Goal: Task Accomplishment & Management: Use online tool/utility

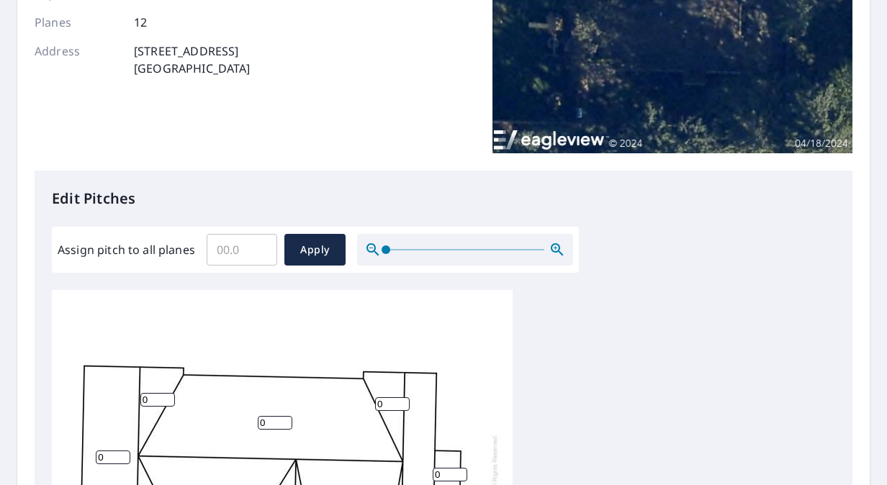
scroll to position [14, 0]
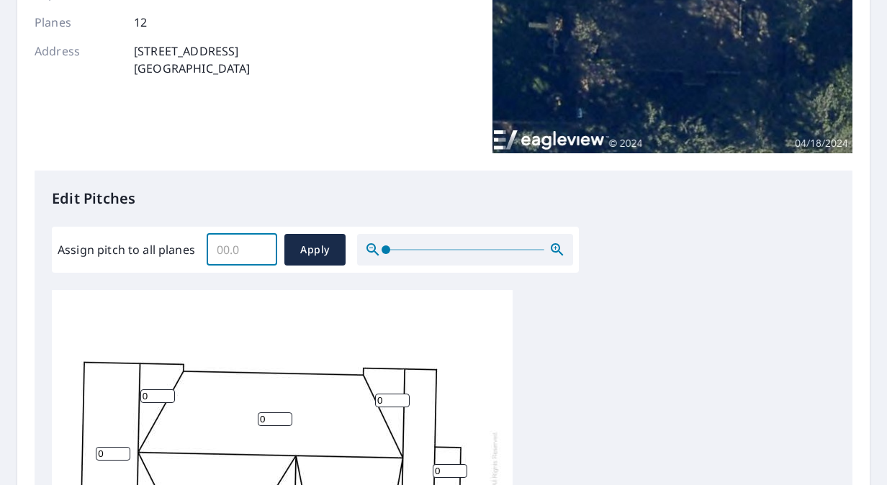
click at [253, 253] on input "Assign pitch to all planes" at bounding box center [242, 250] width 71 height 40
type input "6"
click at [325, 258] on span "Apply" at bounding box center [315, 250] width 38 height 18
type input "6"
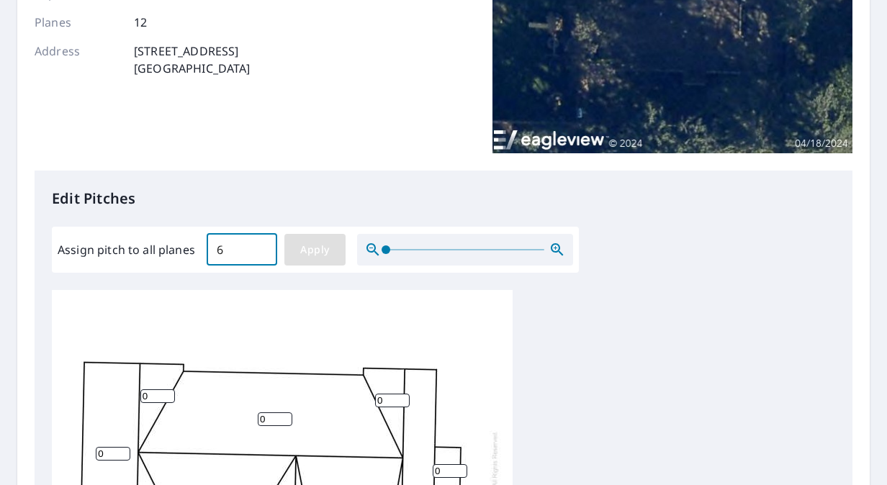
type input "6"
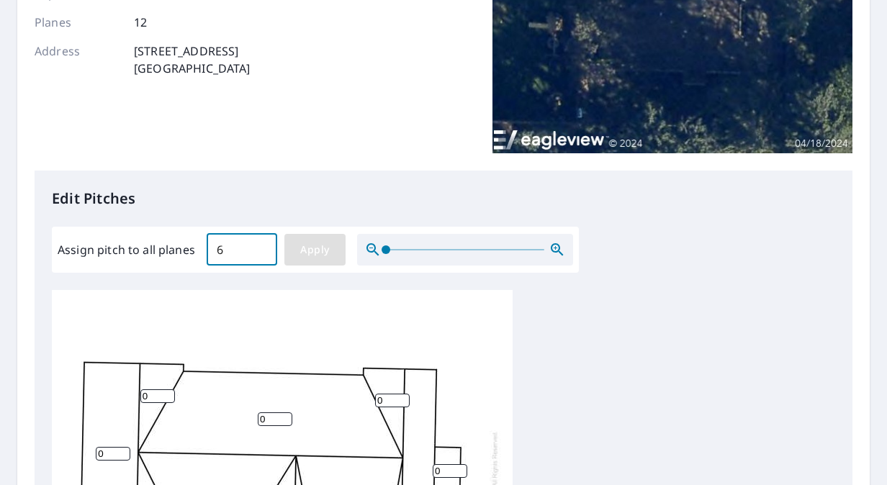
type input "6"
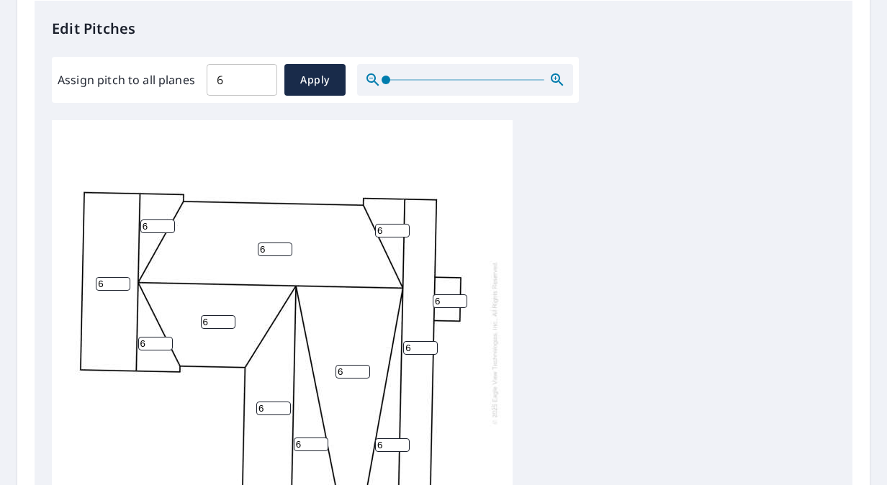
scroll to position [432, 0]
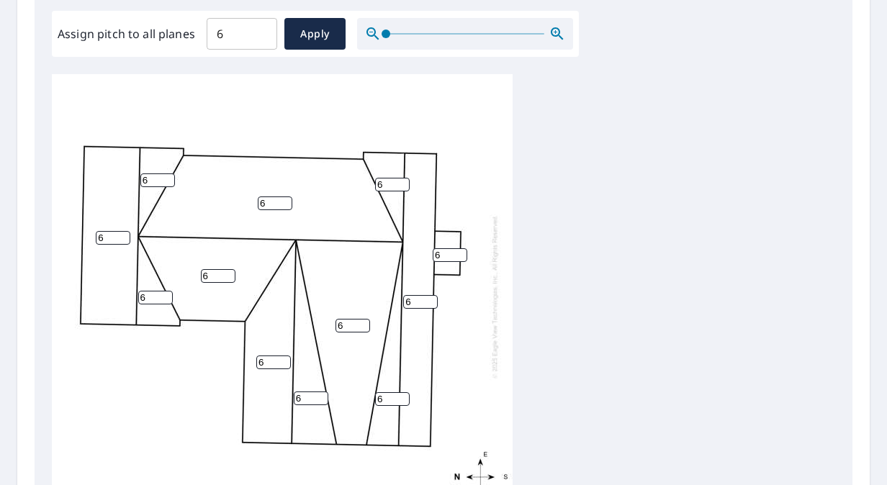
drag, startPoint x: 349, startPoint y: 315, endPoint x: 328, endPoint y: 315, distance: 20.2
click at [328, 315] on div "6 6 6 6 6 6 6 6 6 6 6 6" at bounding box center [282, 297] width 461 height 452
type input "1"
click at [562, 346] on div "6 1 6 6 6 6 6 6 6 6 6 6" at bounding box center [443, 300] width 783 height 452
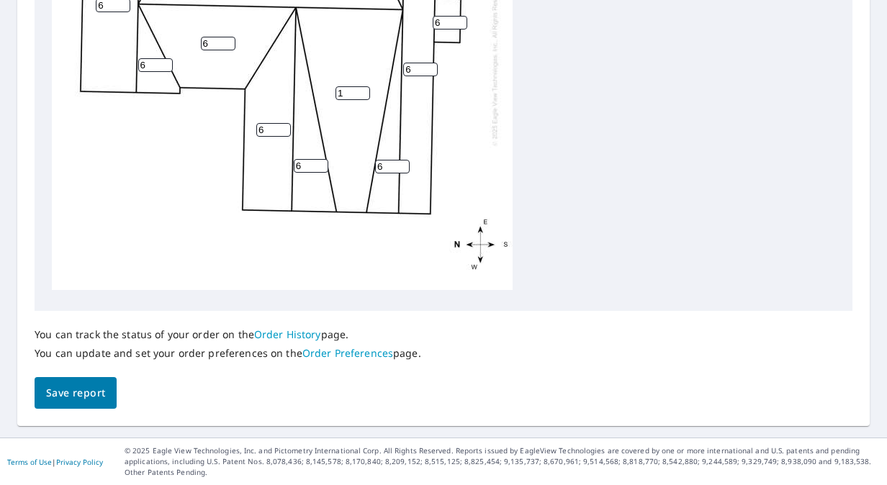
click at [98, 390] on span "Save report" at bounding box center [75, 394] width 59 height 18
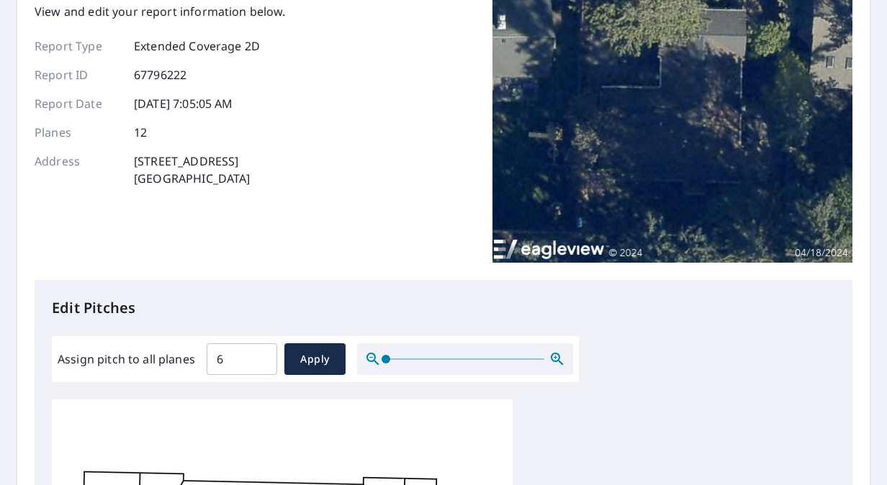
scroll to position [0, 0]
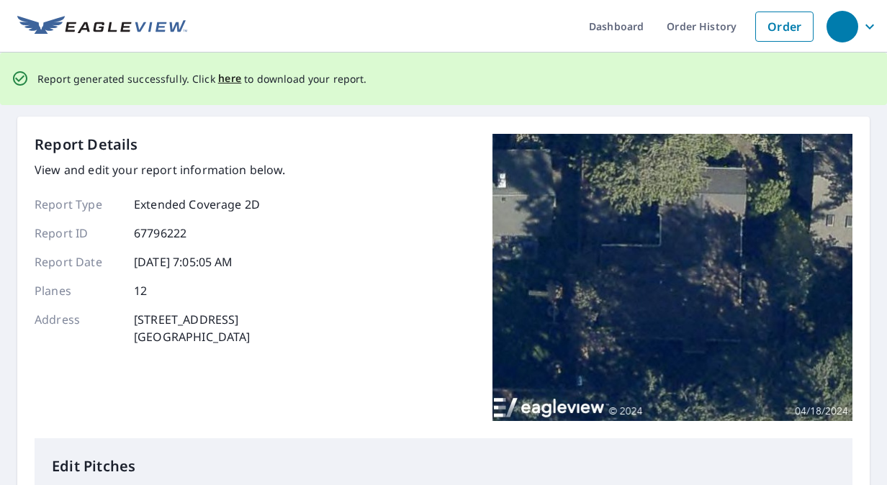
click at [212, 73] on p "Report generated successfully. Click here to download your report." at bounding box center [202, 79] width 330 height 18
click at [228, 76] on span "here" at bounding box center [230, 79] width 24 height 18
